Goal: Navigation & Orientation: Go to known website

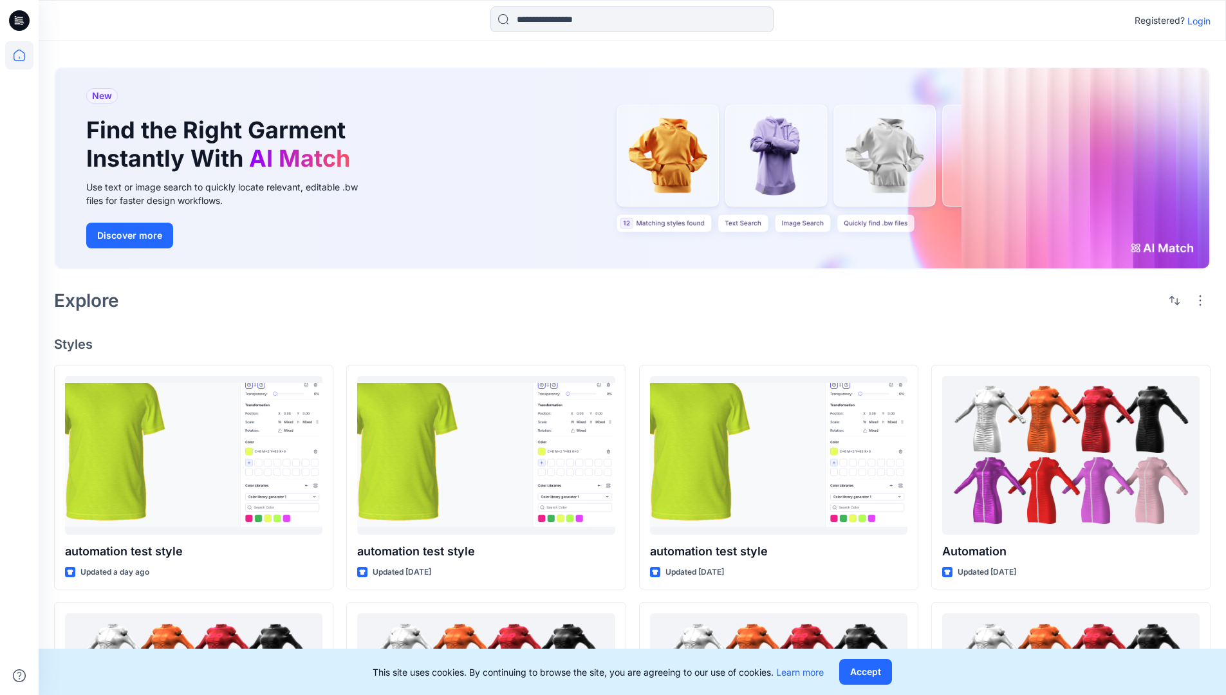
click at [1196, 21] on p "Login" at bounding box center [1198, 21] width 23 height 14
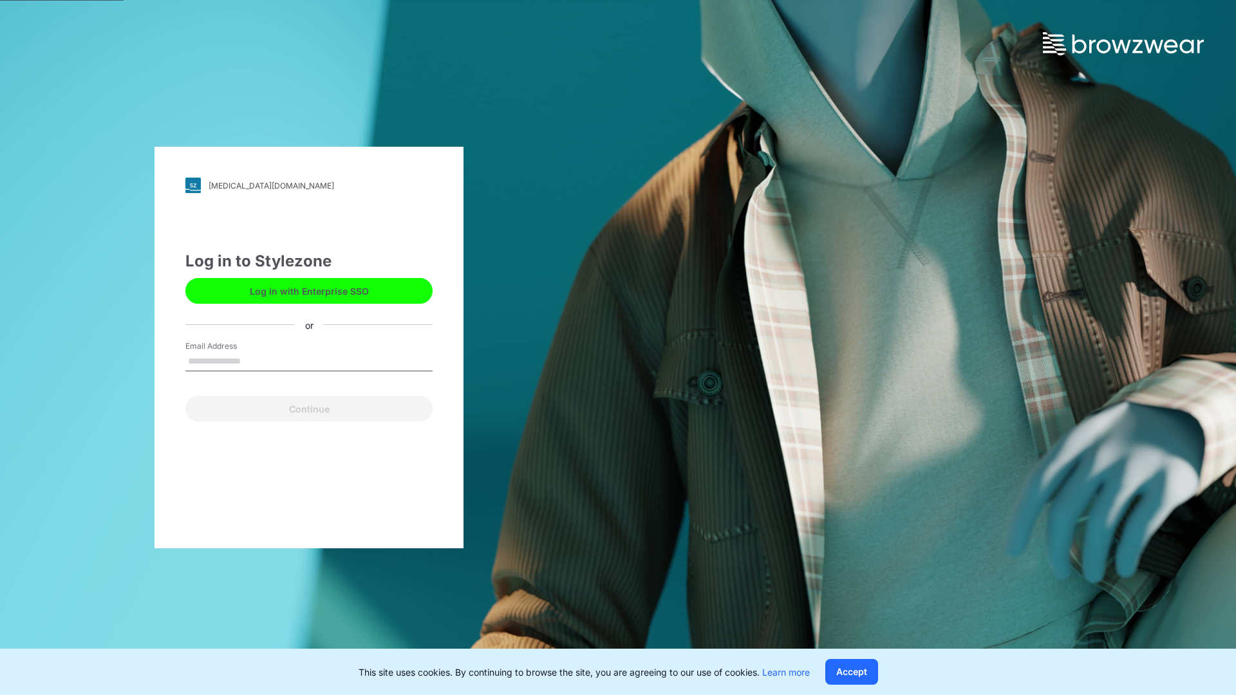
click at [254, 360] on input "Email Address" at bounding box center [308, 361] width 247 height 19
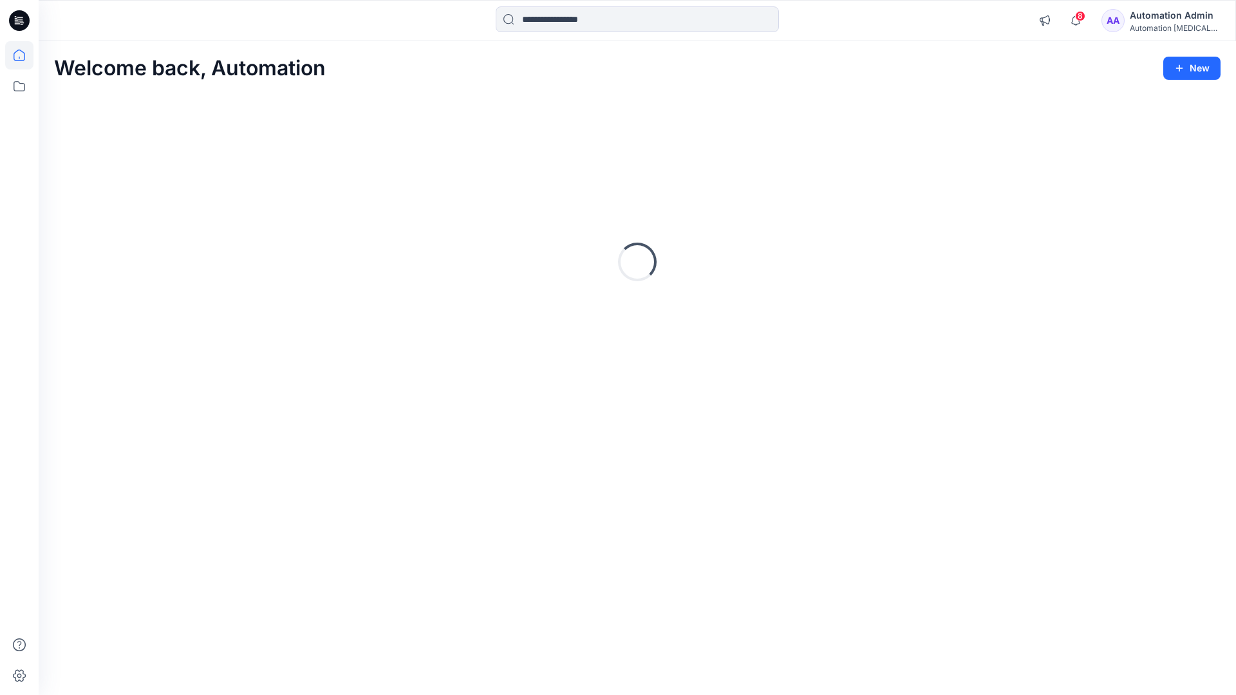
click at [24, 55] on icon at bounding box center [20, 56] width 12 height 12
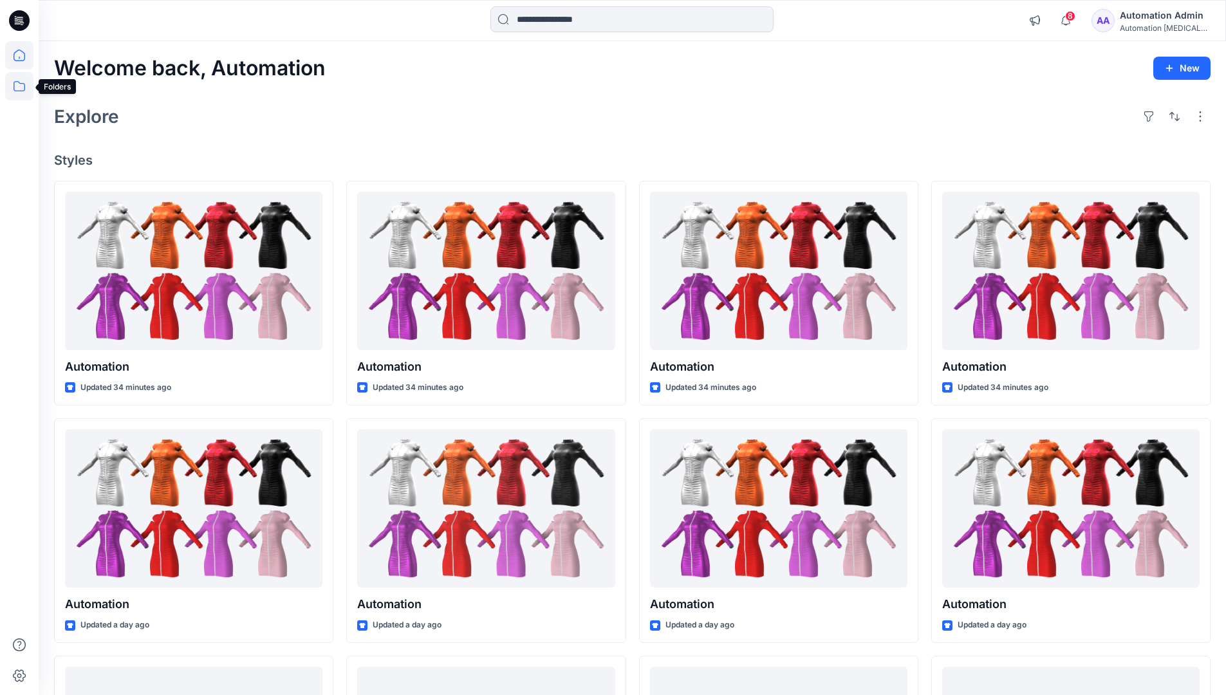
click at [17, 82] on icon at bounding box center [19, 86] width 28 height 28
